Goal: Information Seeking & Learning: Understand process/instructions

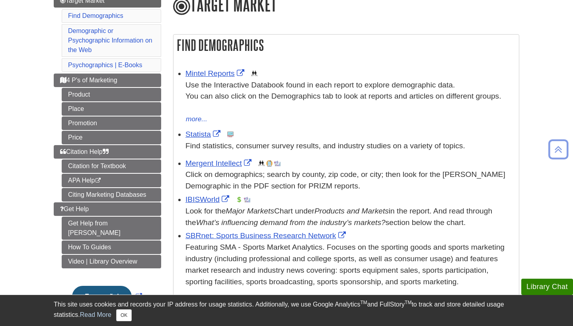
scroll to position [105, 0]
click at [214, 72] on link "Mintel Reports" at bounding box center [215, 73] width 61 height 8
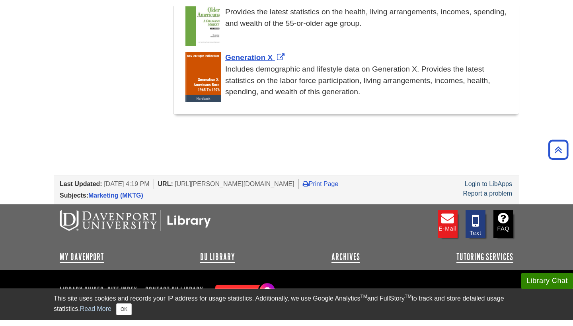
scroll to position [176, 0]
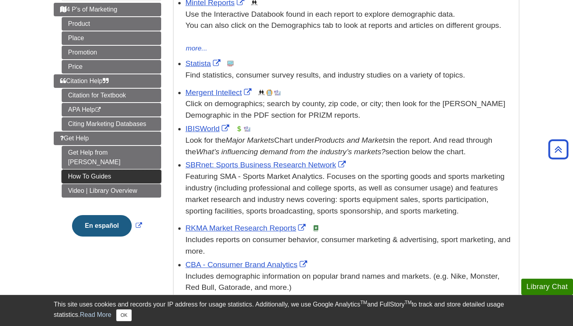
click at [126, 170] on link "How To Guides" at bounding box center [111, 177] width 99 height 14
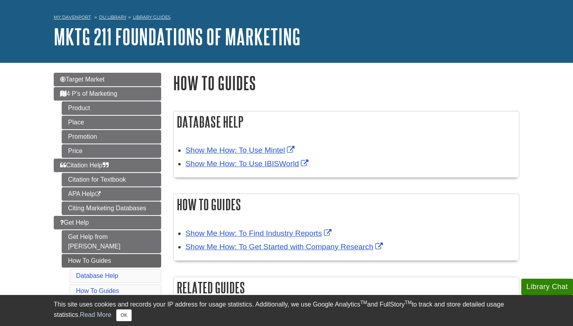
scroll to position [31, 0]
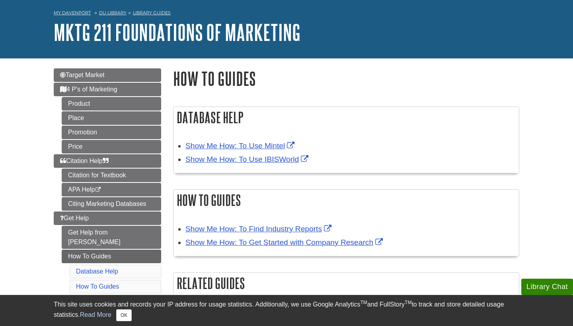
drag, startPoint x: 303, startPoint y: 92, endPoint x: 257, endPoint y: 2, distance: 100.6
click at [257, 2] on body "Library Chat This site uses cookies and records your IP address for usage stati…" at bounding box center [286, 275] width 573 height 612
click at [209, 49] on div "My [PERSON_NAME] DU Library Library Guides MKTG 211 Foundations of Marketing Ho…" at bounding box center [286, 25] width 573 height 65
click at [238, 148] on link "Show Me How: To Use Mintel" at bounding box center [240, 146] width 111 height 8
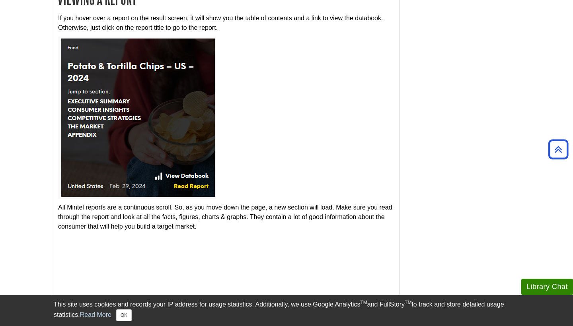
scroll to position [631, 0]
